Goal: Task Accomplishment & Management: Manage account settings

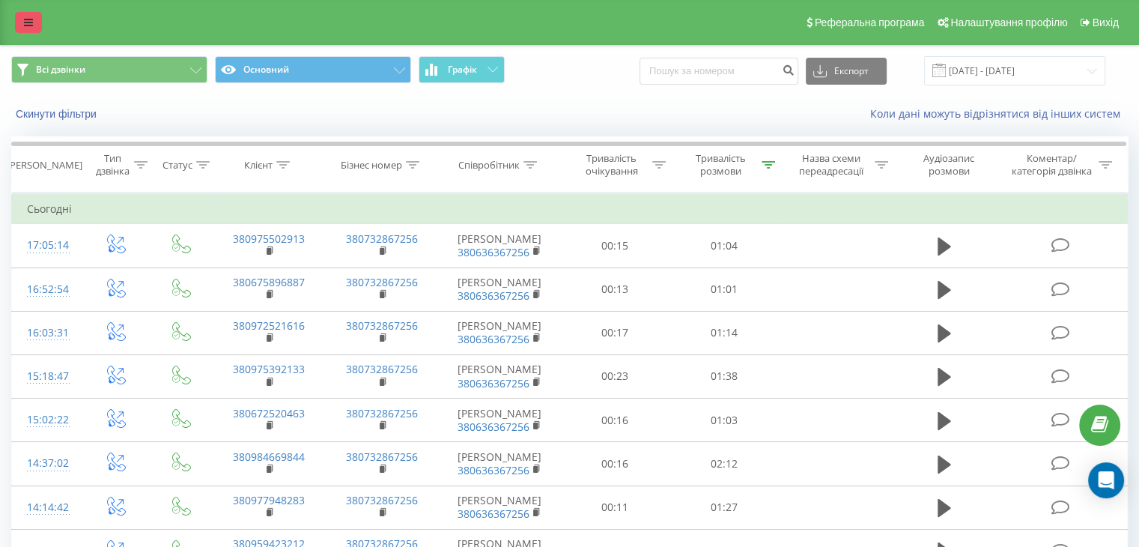
click at [36, 13] on link at bounding box center [28, 22] width 27 height 21
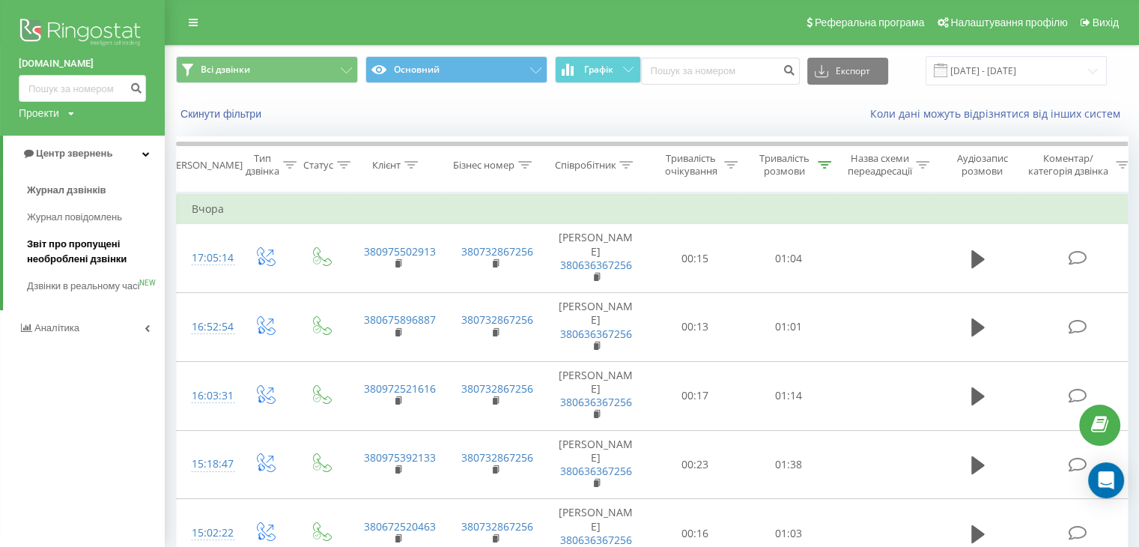
click at [71, 255] on span "Звіт про пропущені необроблені дзвінки" at bounding box center [92, 252] width 130 height 30
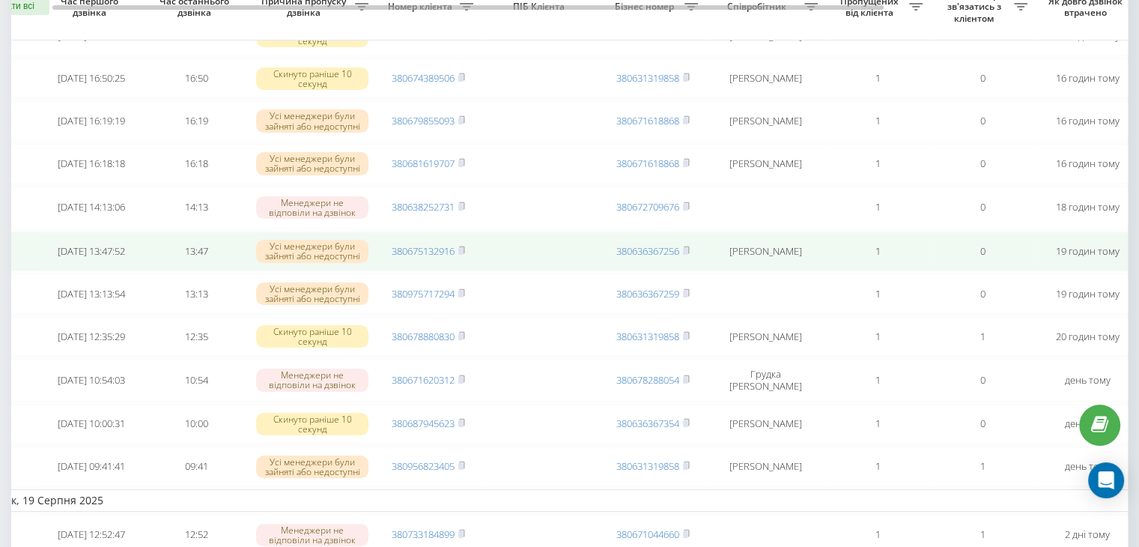
scroll to position [377, 0]
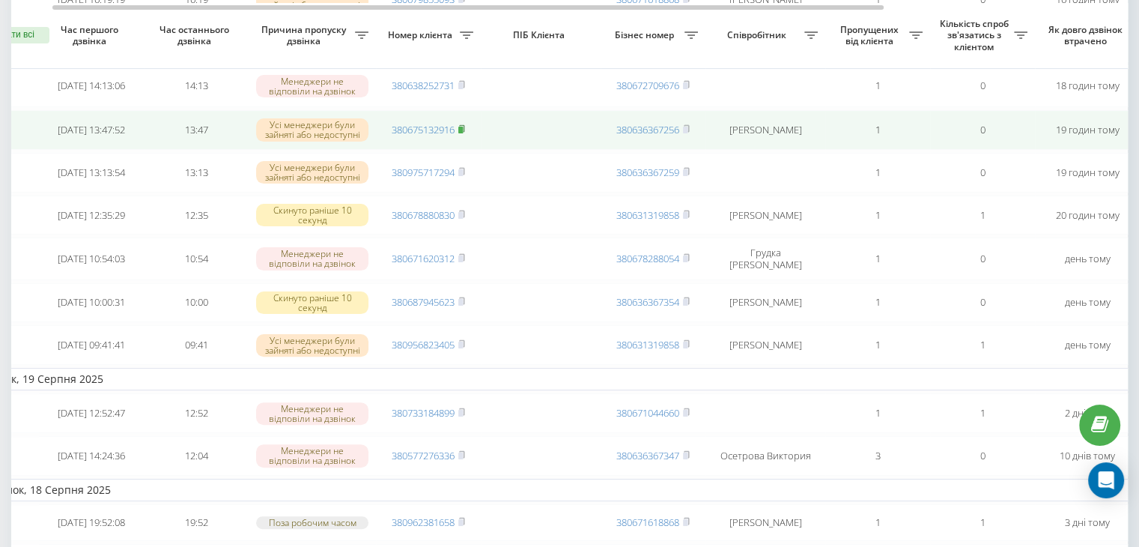
click at [464, 133] on icon at bounding box center [461, 128] width 7 height 9
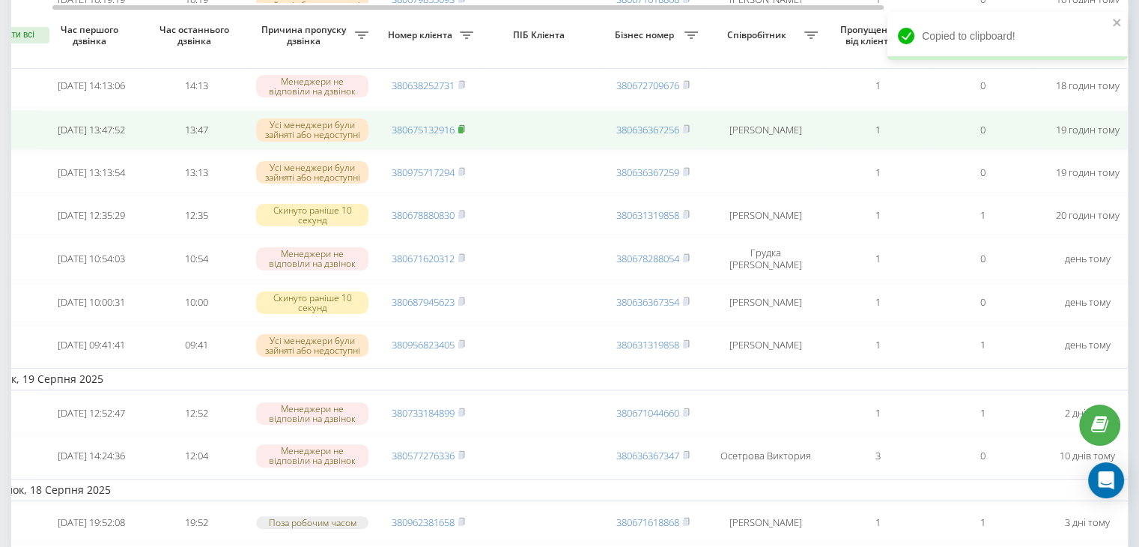
click at [462, 133] on icon at bounding box center [461, 128] width 7 height 9
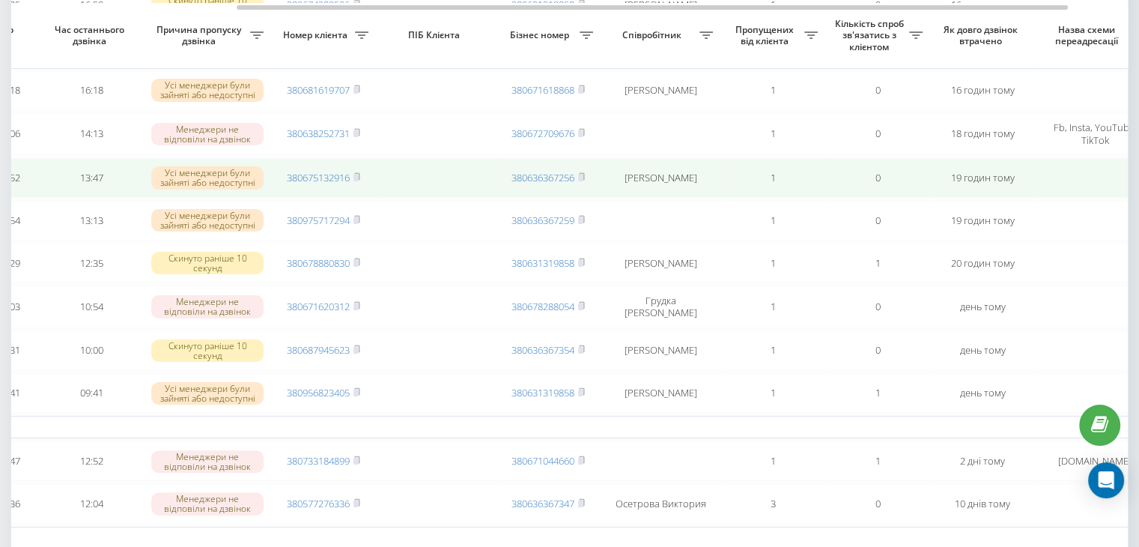
scroll to position [0, 380]
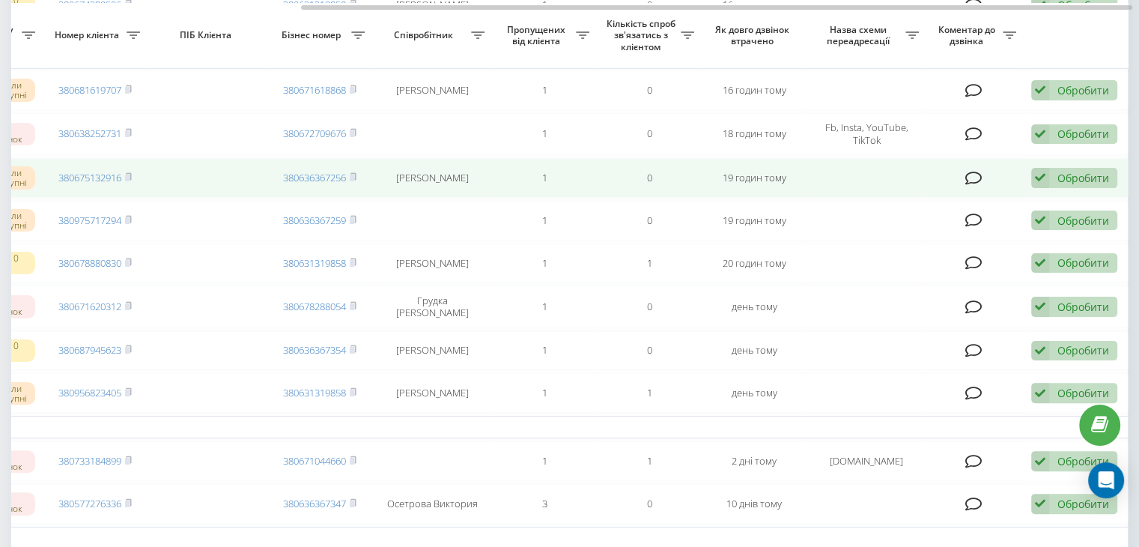
click at [1051, 188] on div "Обробити Не вдалося зв'язатися Зв'язався з клієнтом за допомогою іншого каналу …" at bounding box center [1074, 178] width 86 height 20
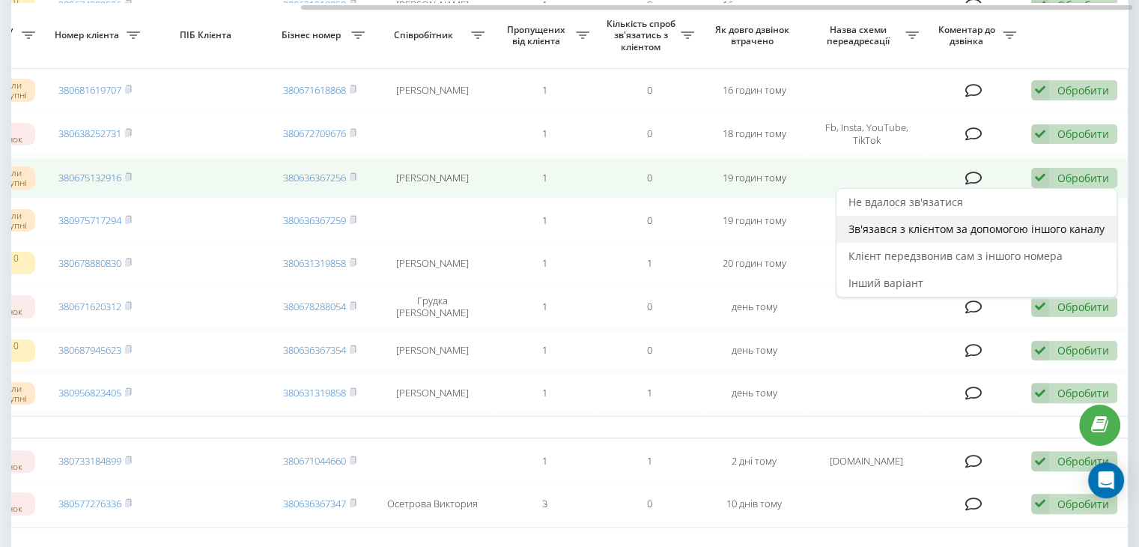
click at [961, 236] on span "Зв'язався з клієнтом за допомогою іншого каналу" at bounding box center [976, 229] width 256 height 14
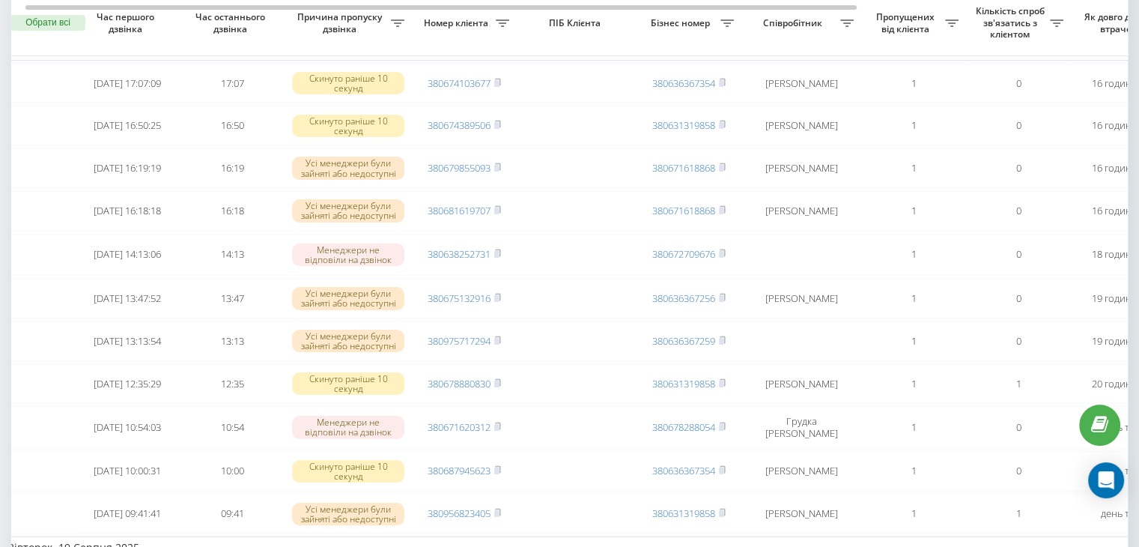
scroll to position [0, 0]
